Goal: Check status

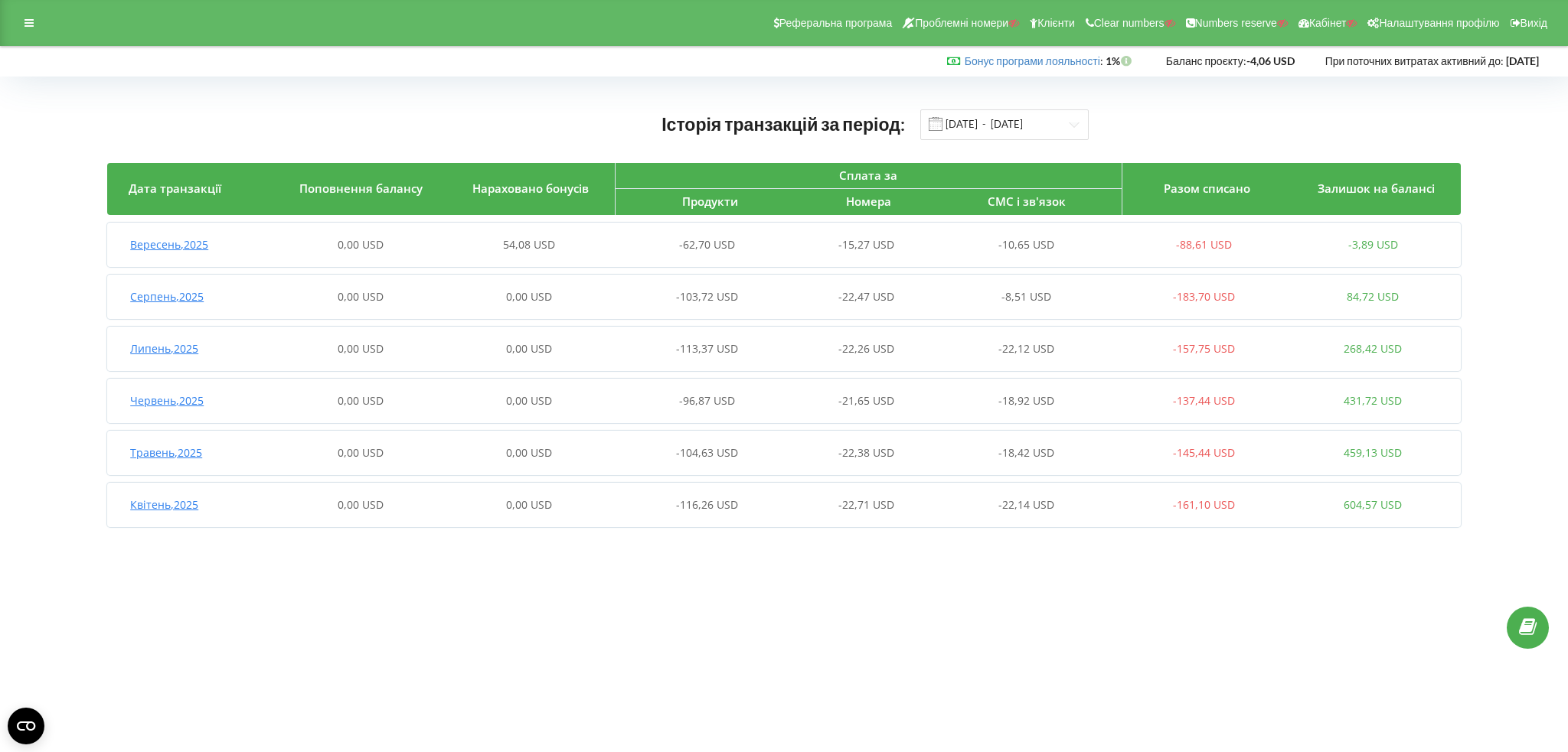
click at [518, 238] on span "54,08 USD" at bounding box center [529, 245] width 52 height 15
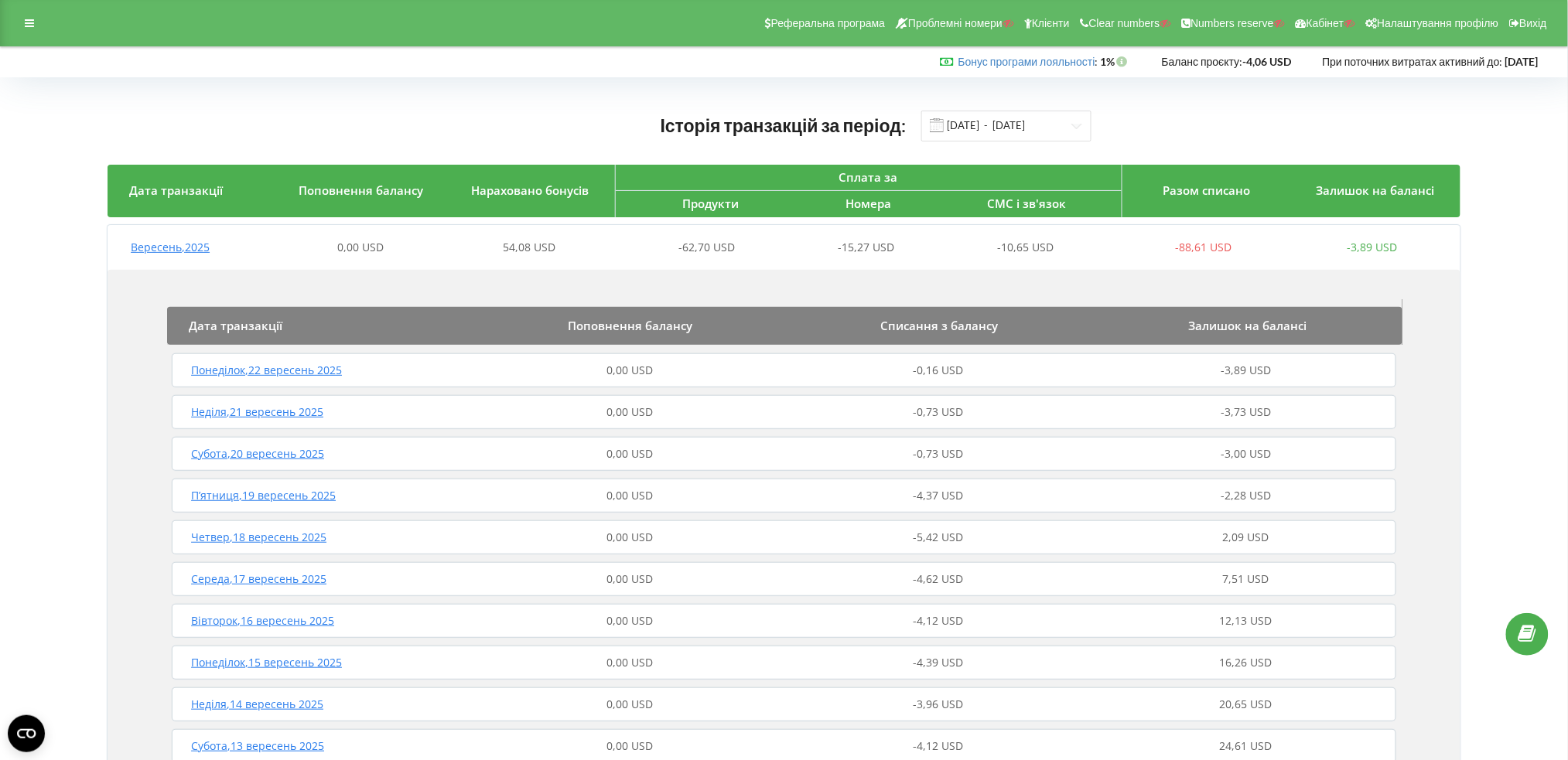
click at [534, 249] on span "54,08 USD" at bounding box center [529, 247] width 53 height 15
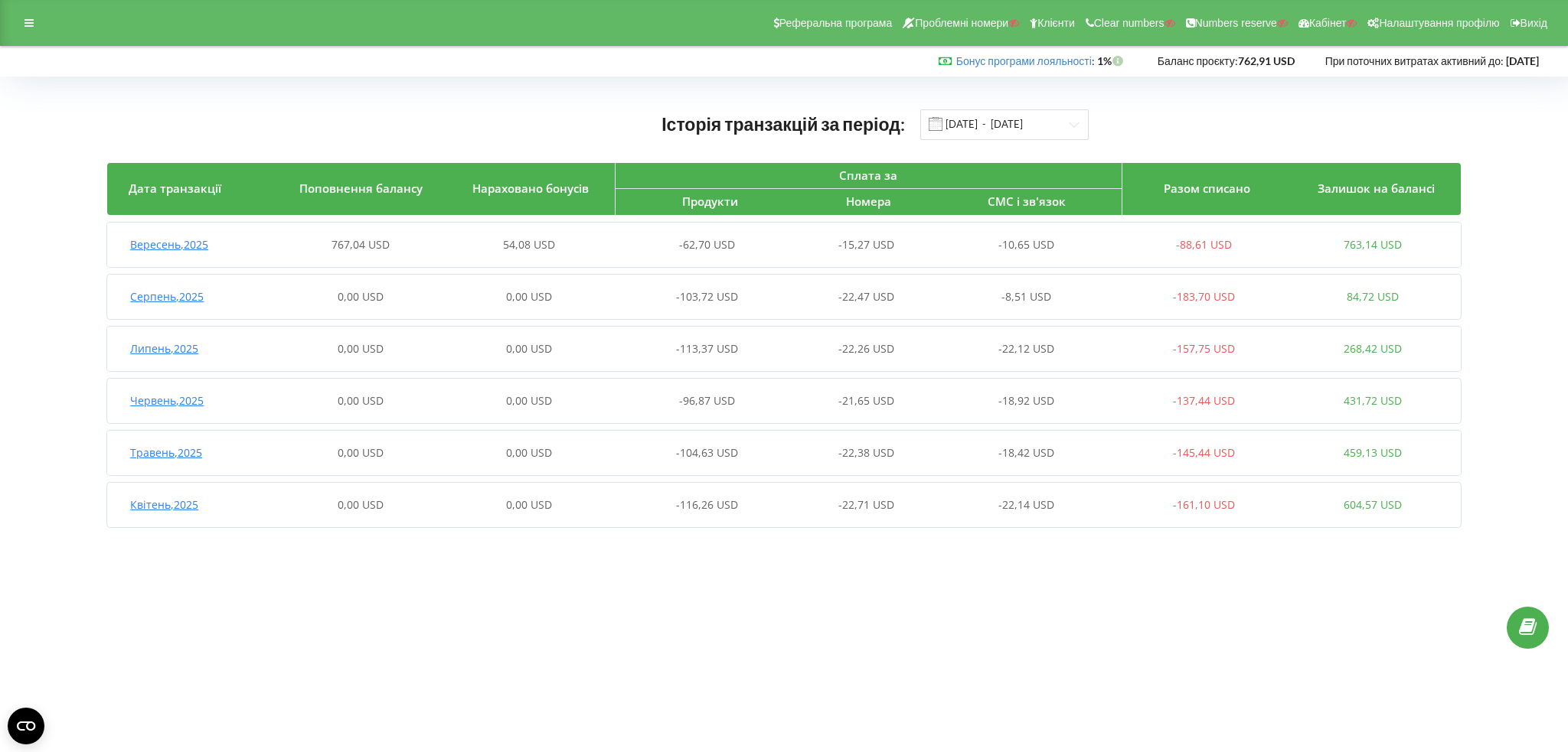
click at [332, 244] on span "767,04 USD" at bounding box center [360, 245] width 58 height 15
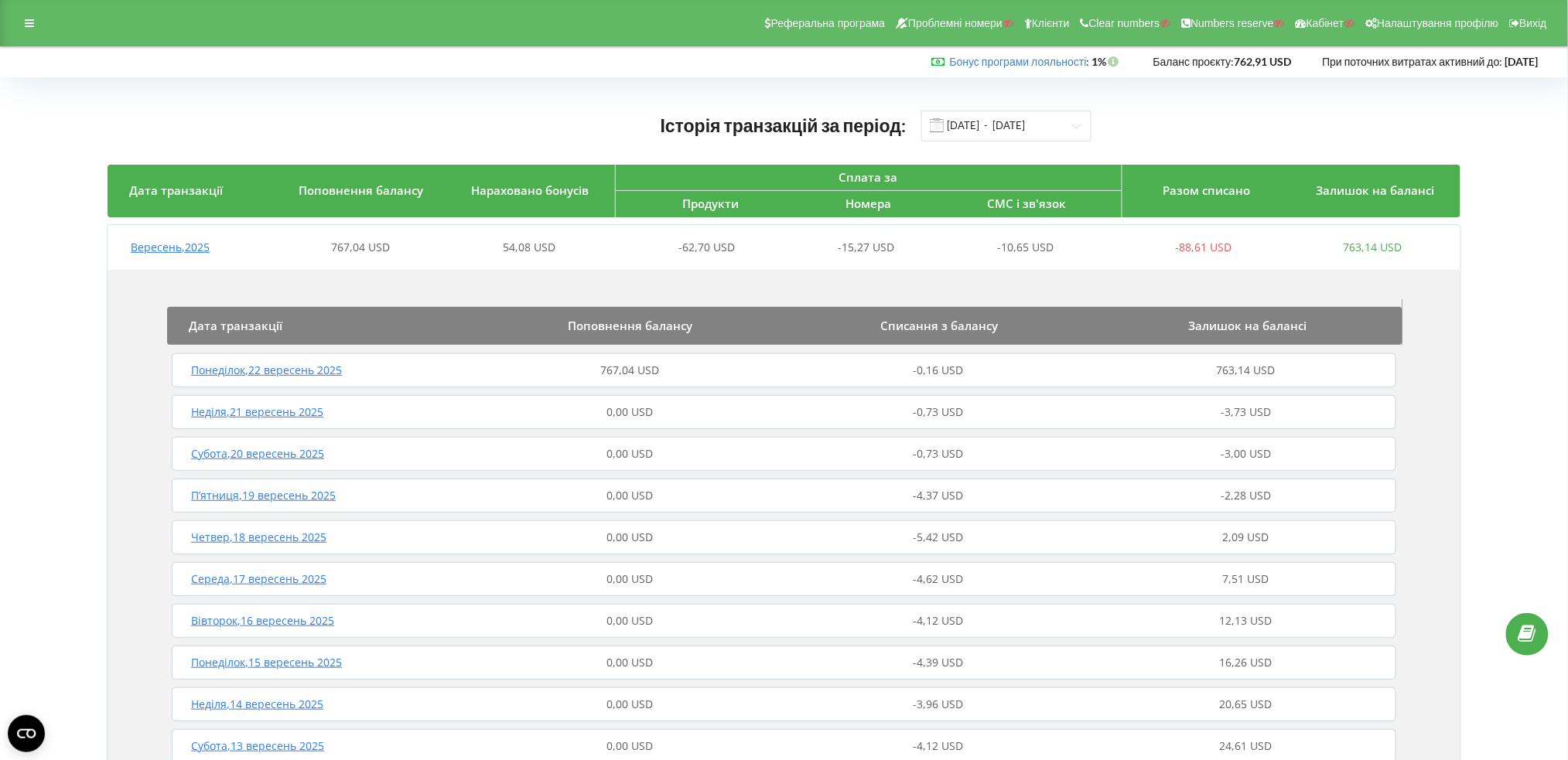
click at [641, 368] on span "767,04 USD" at bounding box center [629, 370] width 58 height 15
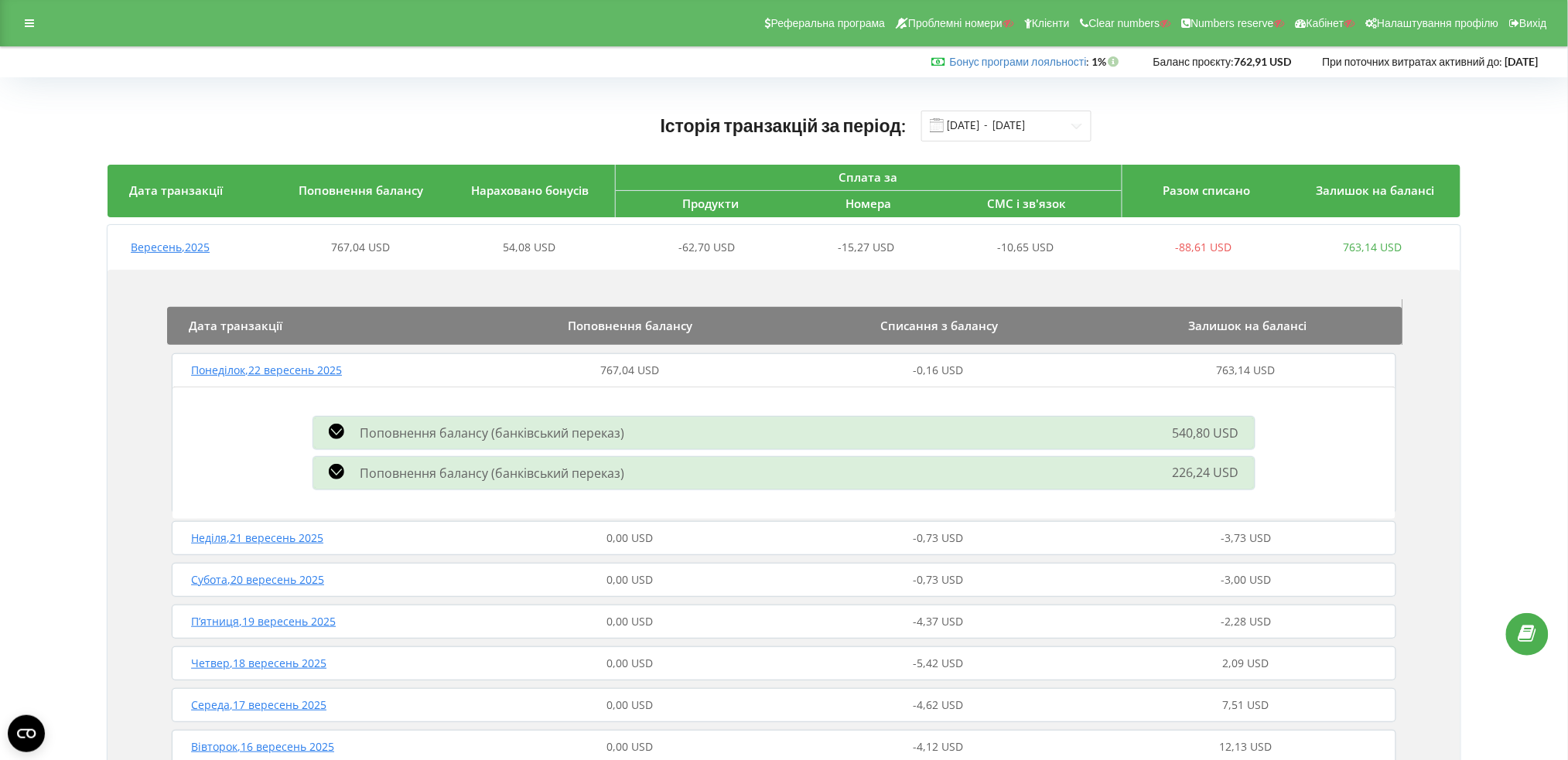
click at [575, 468] on span "Поповнення балансу (банківський переказ)" at bounding box center [492, 473] width 265 height 17
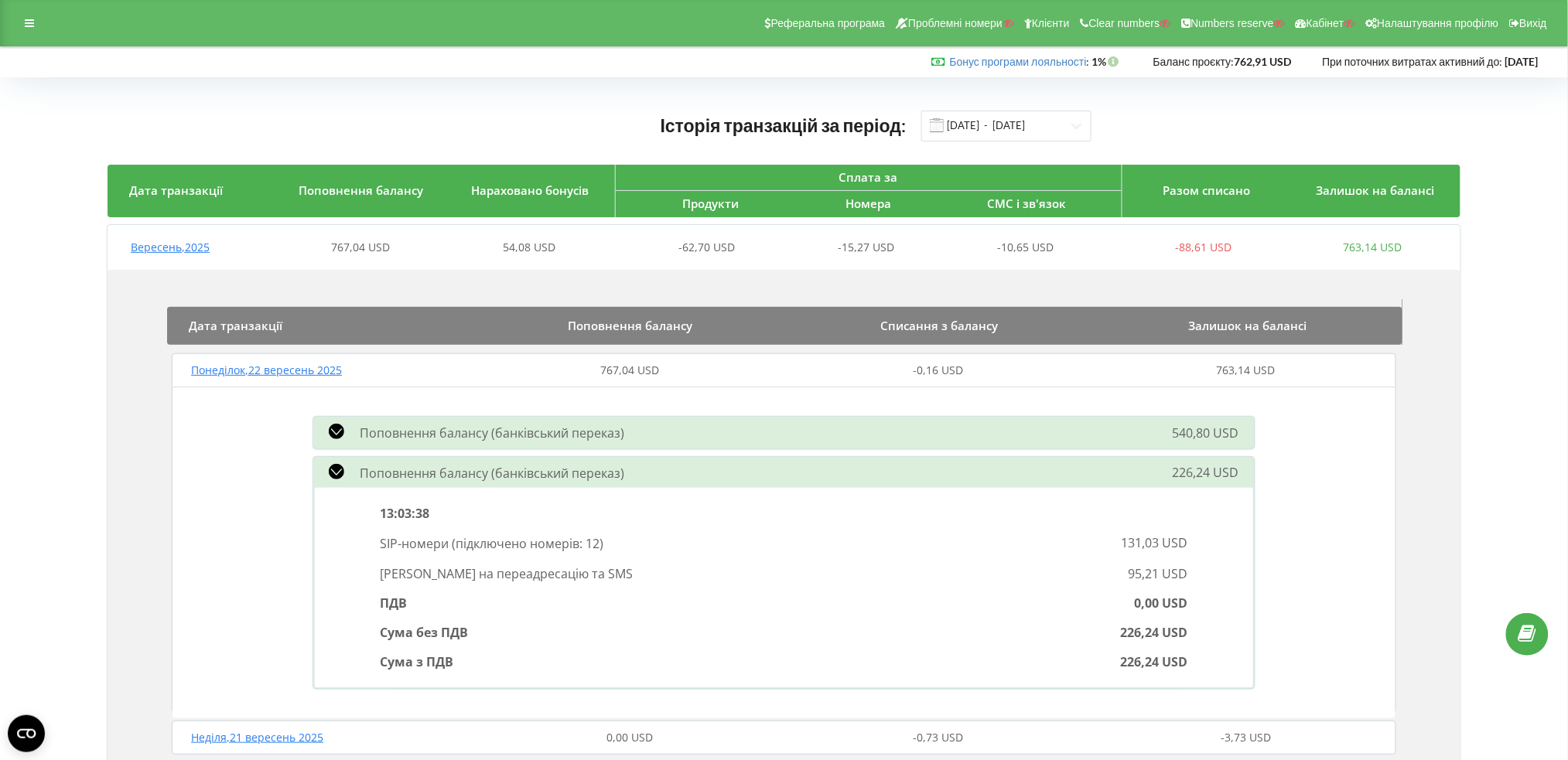
click at [596, 420] on div "Поповнення балансу (банківський переказ) 540,80 USD" at bounding box center [784, 432] width 960 height 40
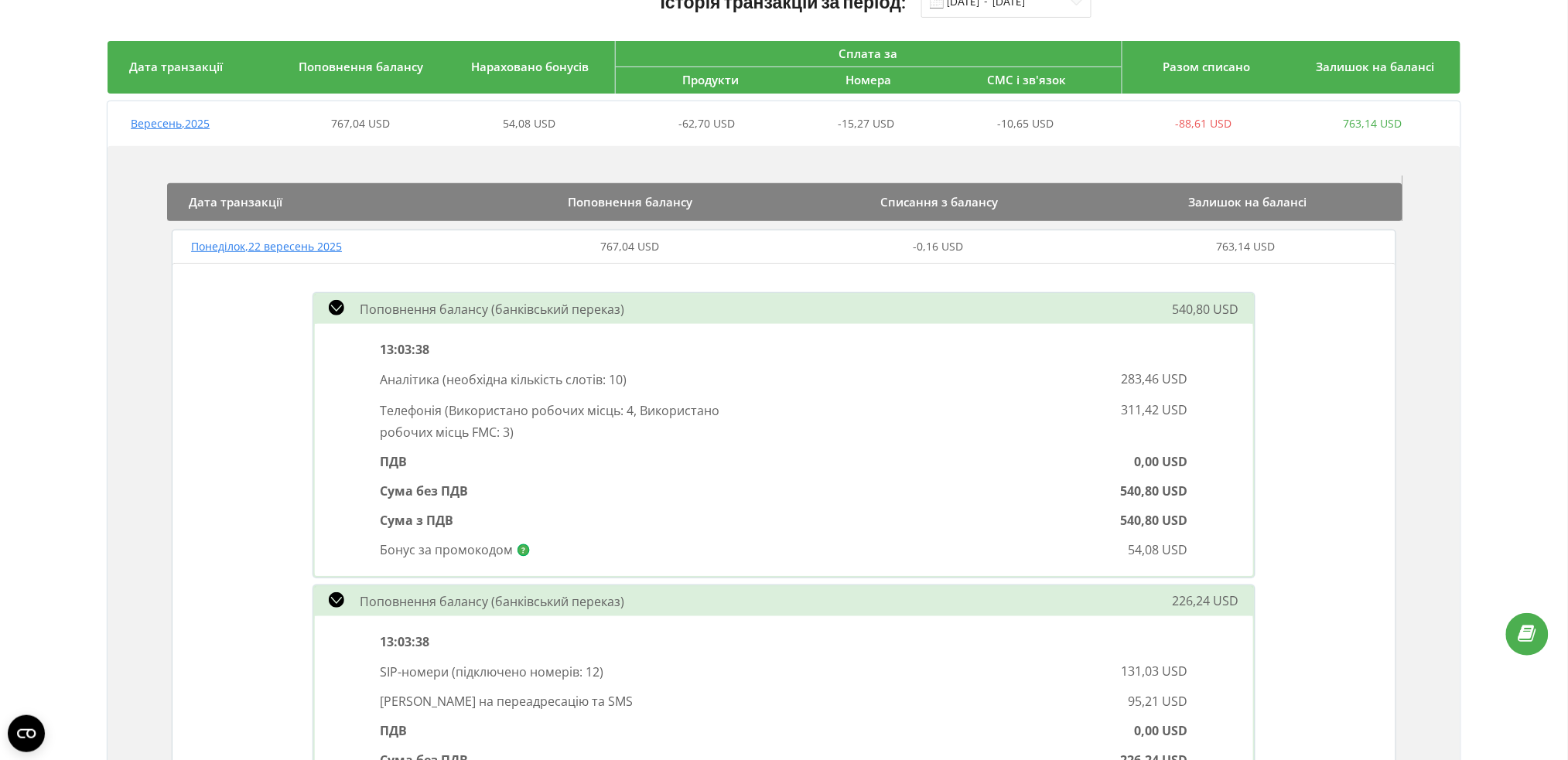
scroll to position [103, 0]
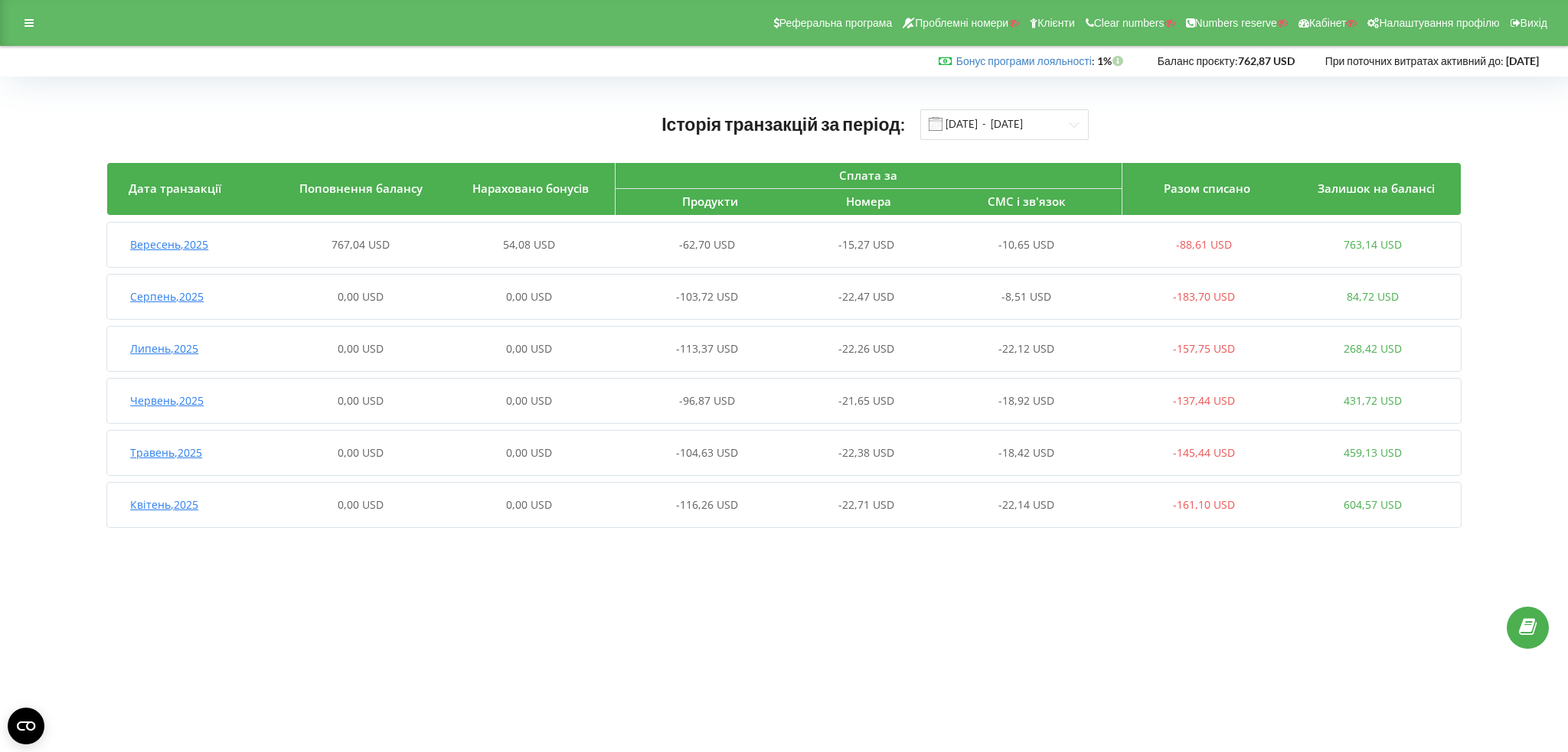
click at [345, 239] on span "767,04 USD" at bounding box center [360, 245] width 58 height 15
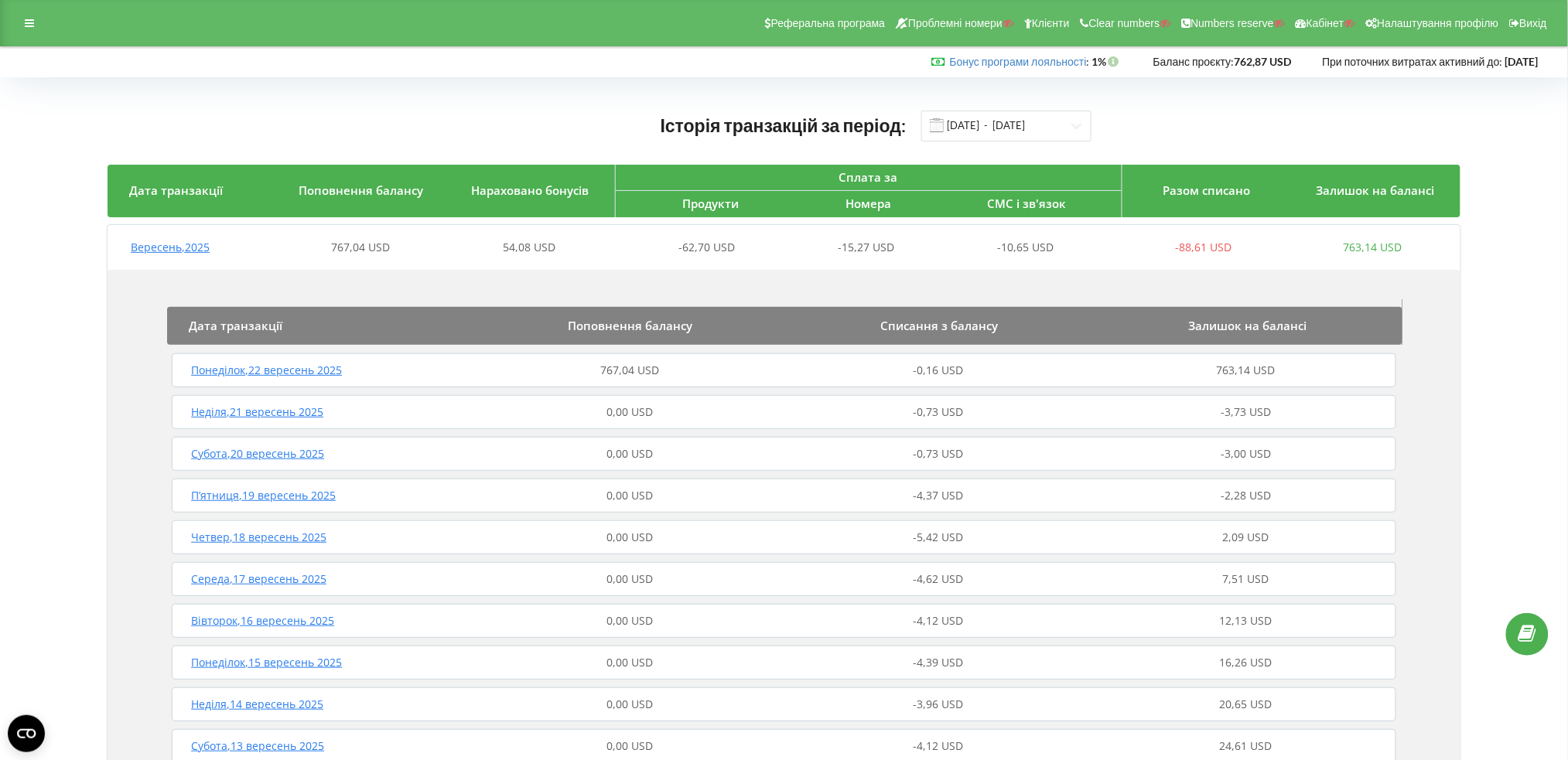
click at [661, 355] on div "Понеділок , 22 вересень 2025 767,04 USD -0,16 USD 763,14 USD" at bounding box center [784, 370] width 1233 height 37
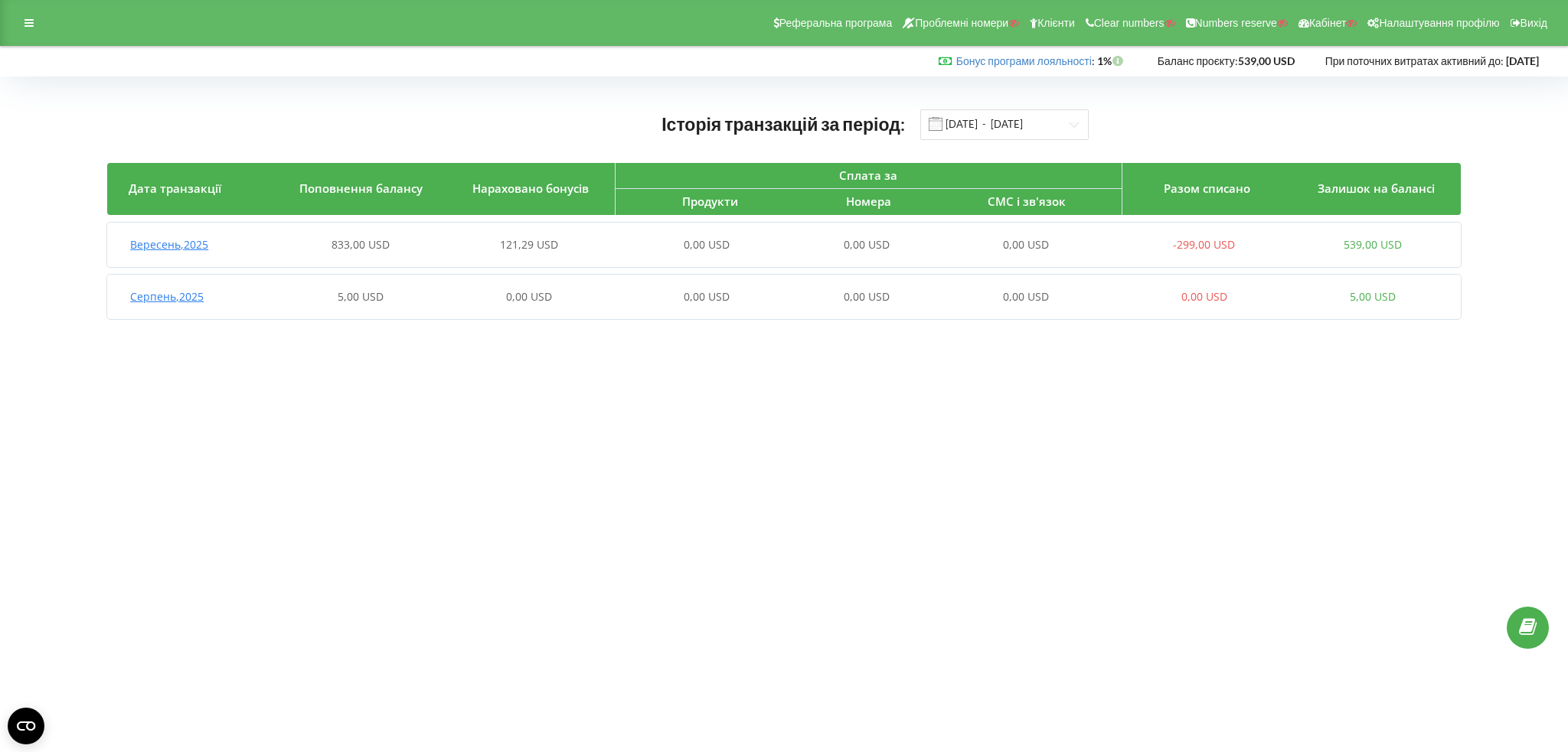
click at [347, 245] on span "833,00 USD" at bounding box center [360, 245] width 58 height 15
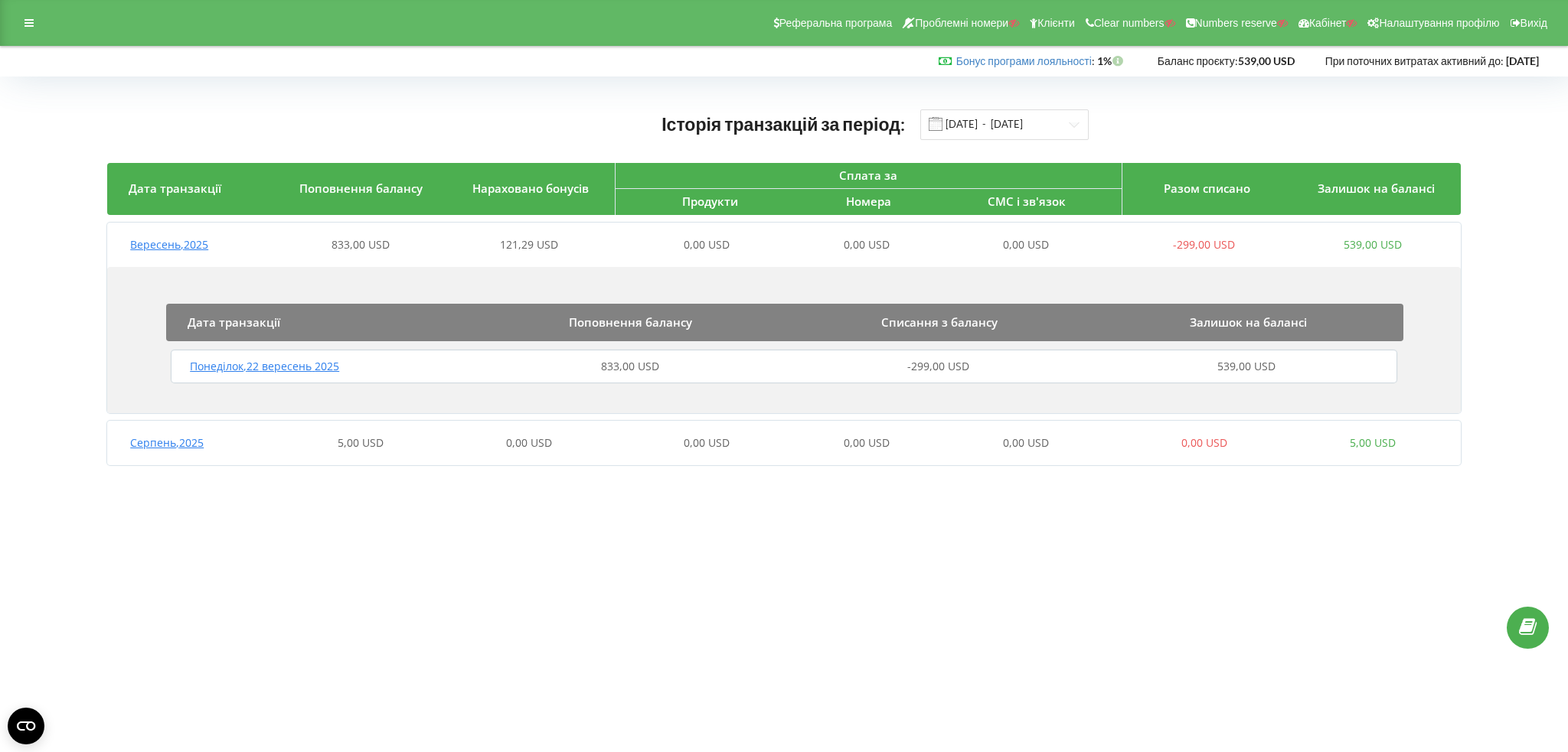
click at [629, 356] on div "Понеділок , 22 вересень 2025 833,00 USD -299,00 USD 539,00 USD" at bounding box center [784, 366] width 1234 height 37
